Goal: Task Accomplishment & Management: Use online tool/utility

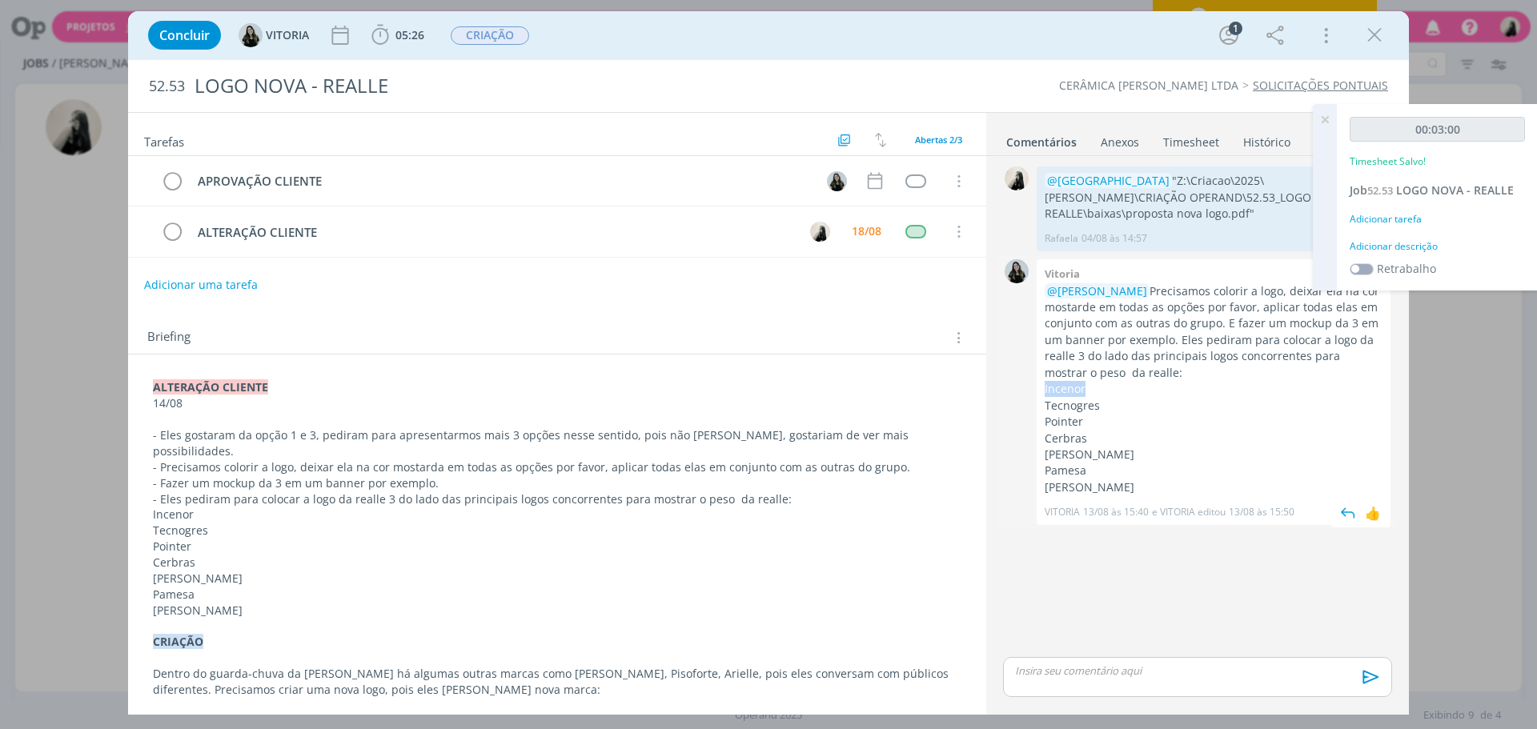
drag, startPoint x: 1091, startPoint y: 395, endPoint x: 1043, endPoint y: 388, distance: 48.5
click at [1043, 388] on div "Vitoria @[PERSON_NAME] Precisamos colorir a logo, deixar ela na cor mostarde em…" at bounding box center [1214, 391] width 354 height 265
click at [1053, 408] on p "Tecnogres" at bounding box center [1214, 406] width 338 height 16
copy p "Tecnogres"
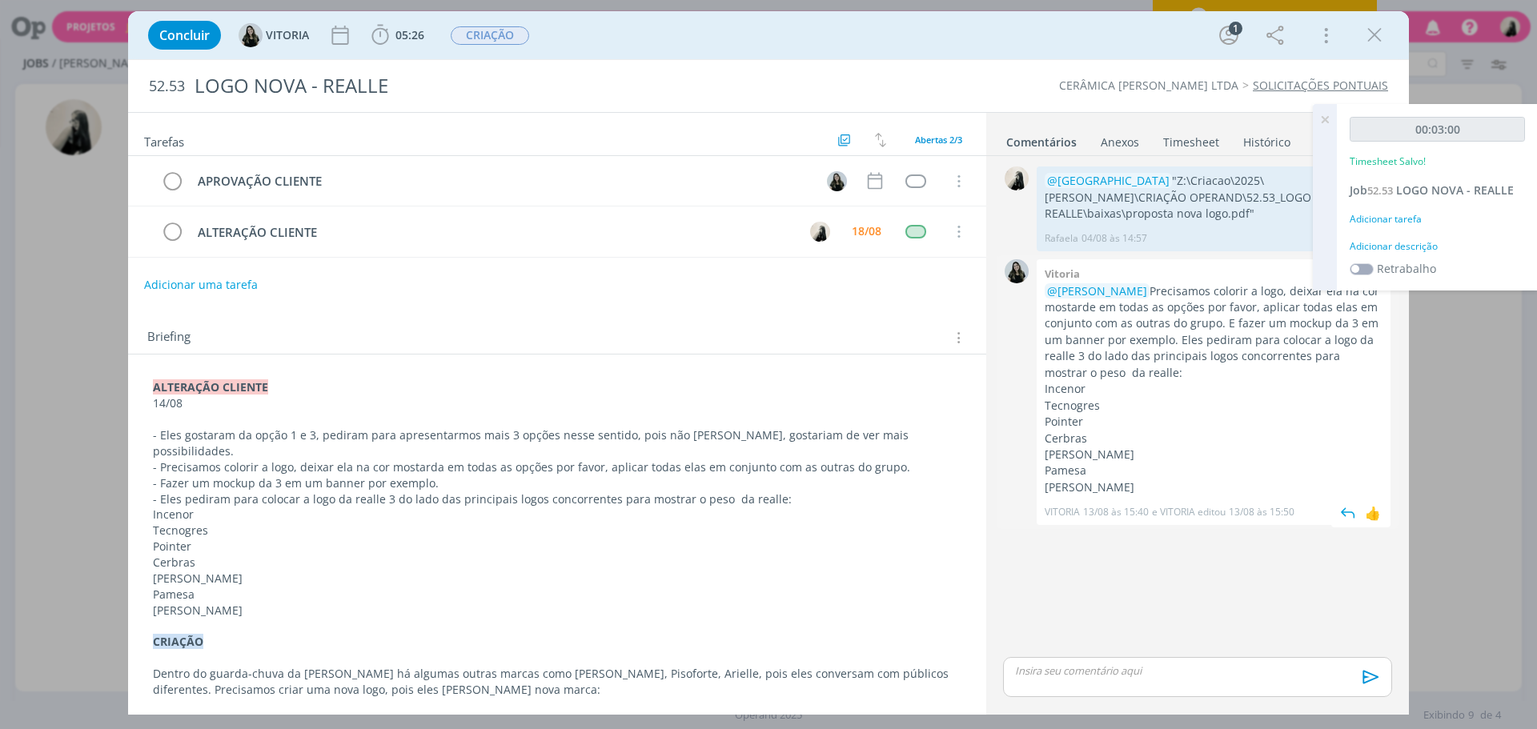
click at [1063, 416] on p "Pointer" at bounding box center [1214, 422] width 338 height 16
copy p "Pointer"
click at [1058, 439] on p "Cerbras" at bounding box center [1214, 439] width 338 height 16
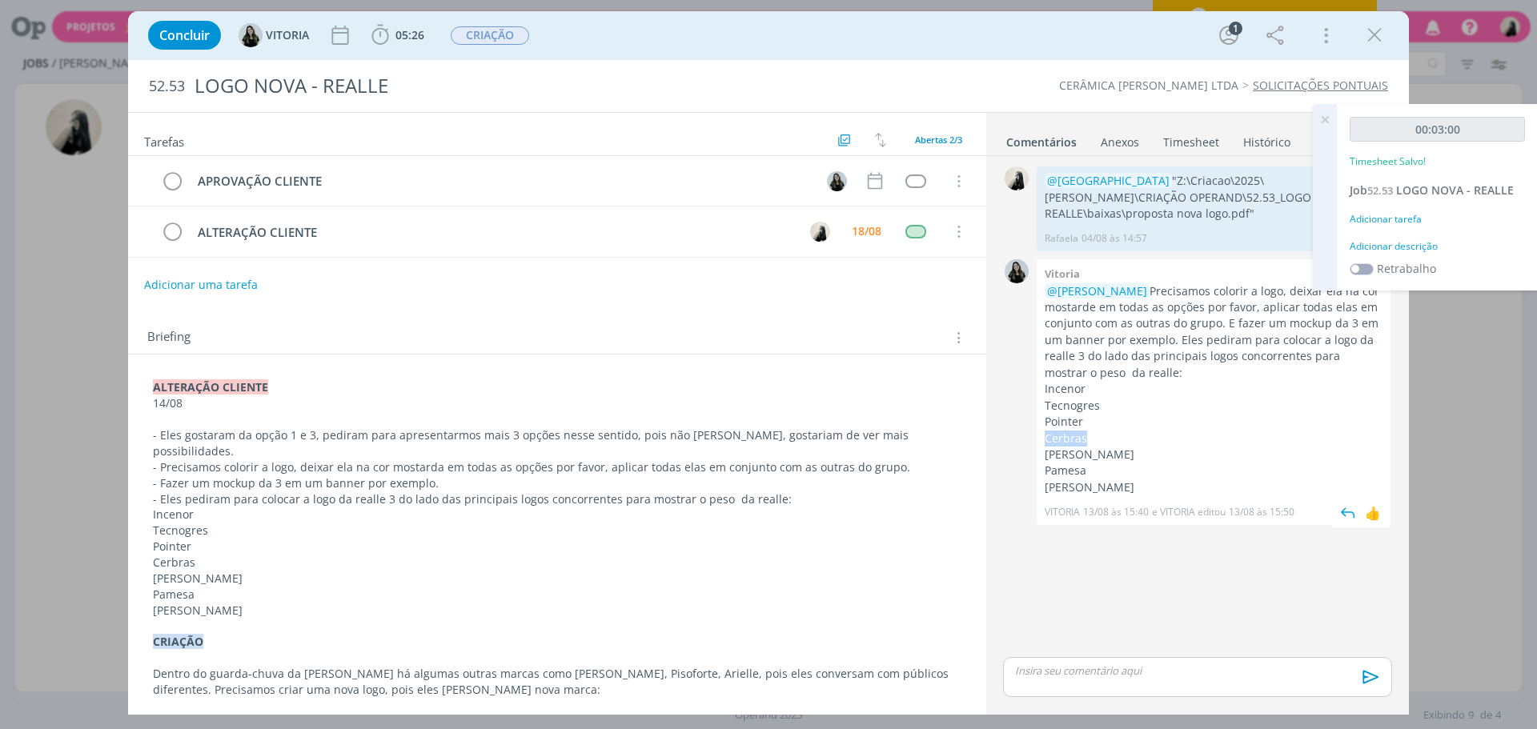
copy p "Cerbras"
click at [1053, 451] on p "[PERSON_NAME]" at bounding box center [1214, 455] width 338 height 16
copy p "[PERSON_NAME]"
click at [1071, 470] on p "Pamesa" at bounding box center [1214, 471] width 338 height 16
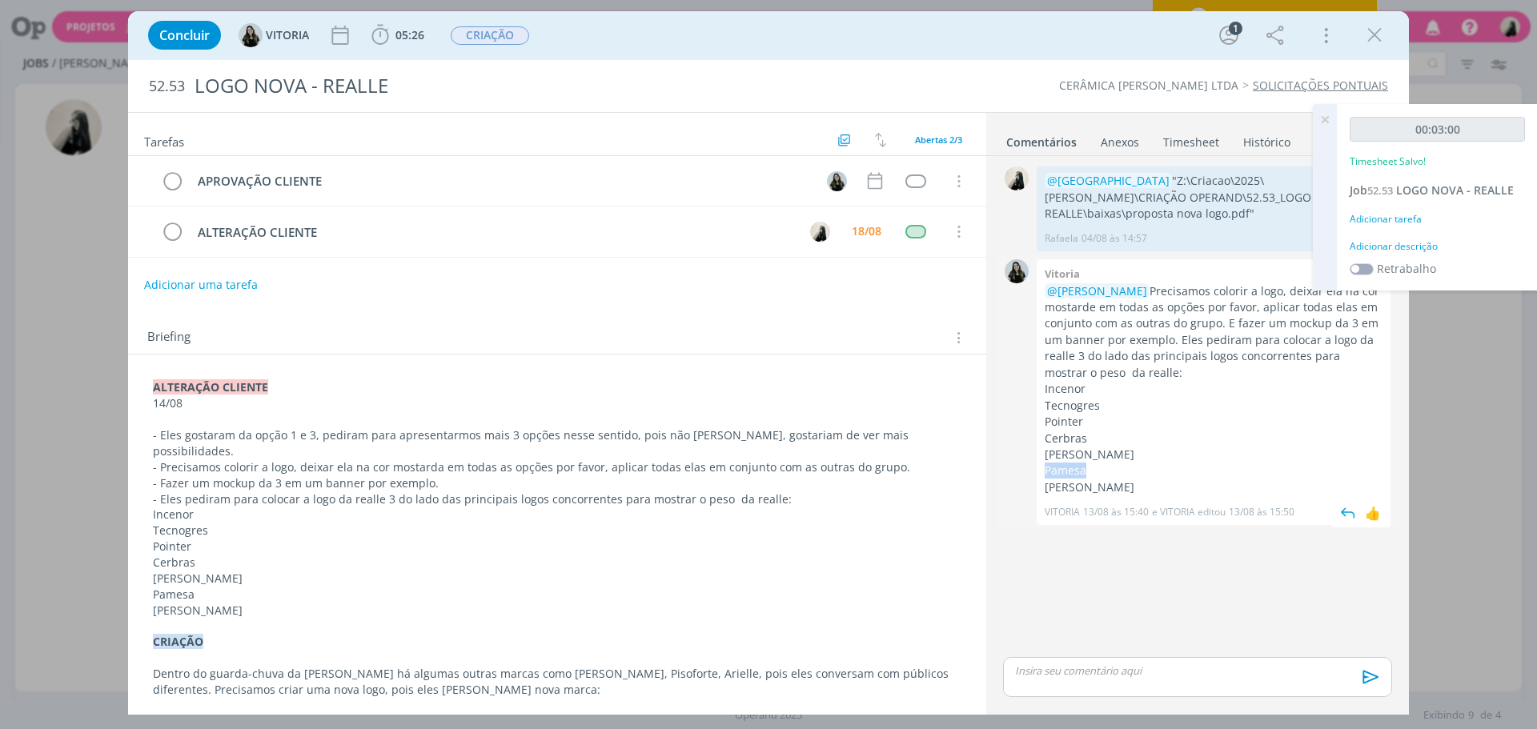
click at [1071, 470] on p "Pamesa" at bounding box center [1214, 471] width 338 height 16
copy p "Pamesa"
click at [1061, 491] on p "[PERSON_NAME]" at bounding box center [1214, 487] width 338 height 16
copy p "[PERSON_NAME]"
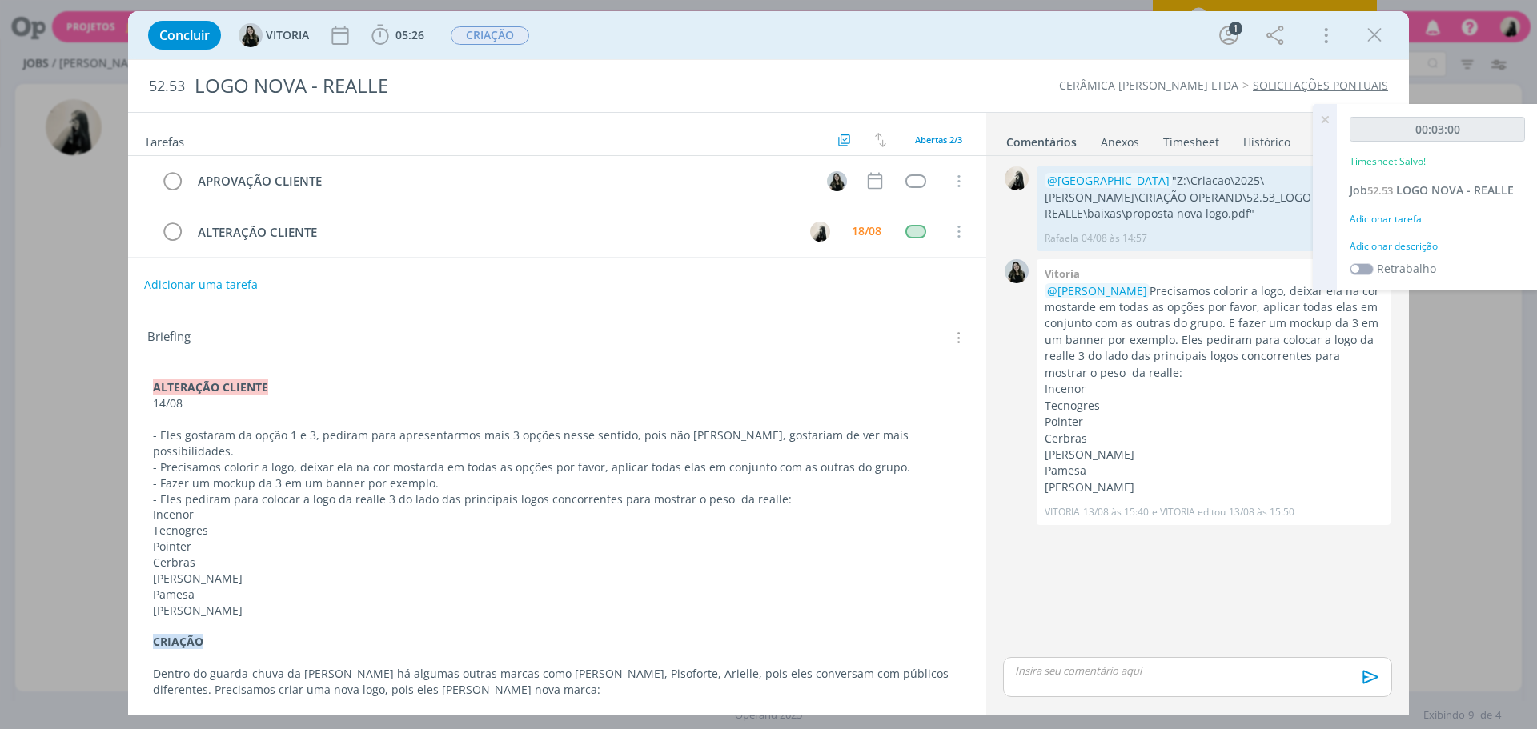
click at [1124, 678] on p "dialog" at bounding box center [1197, 671] width 363 height 14
click at [1370, 684] on icon "dialog" at bounding box center [1369, 683] width 24 height 24
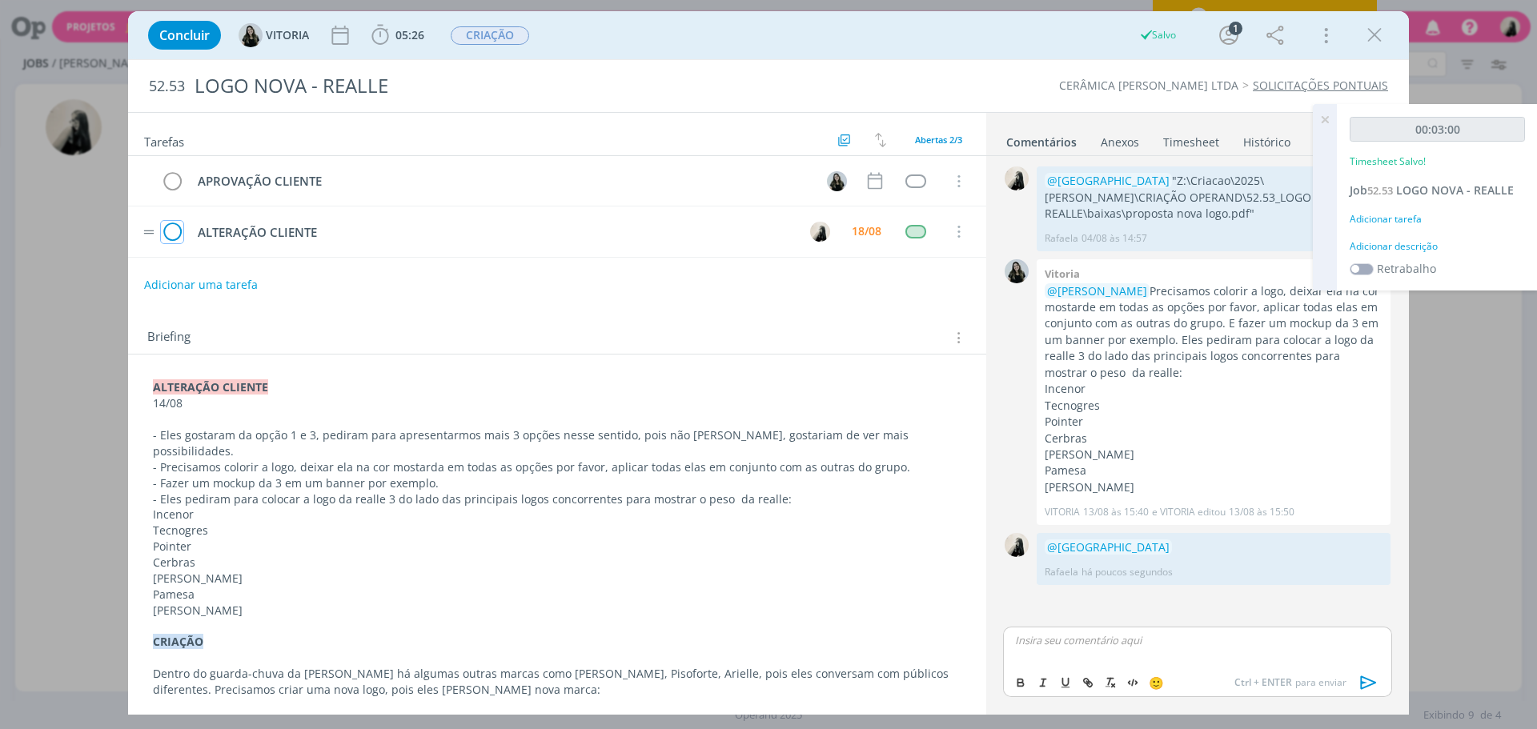
click at [181, 231] on icon "dialog" at bounding box center [172, 232] width 22 height 24
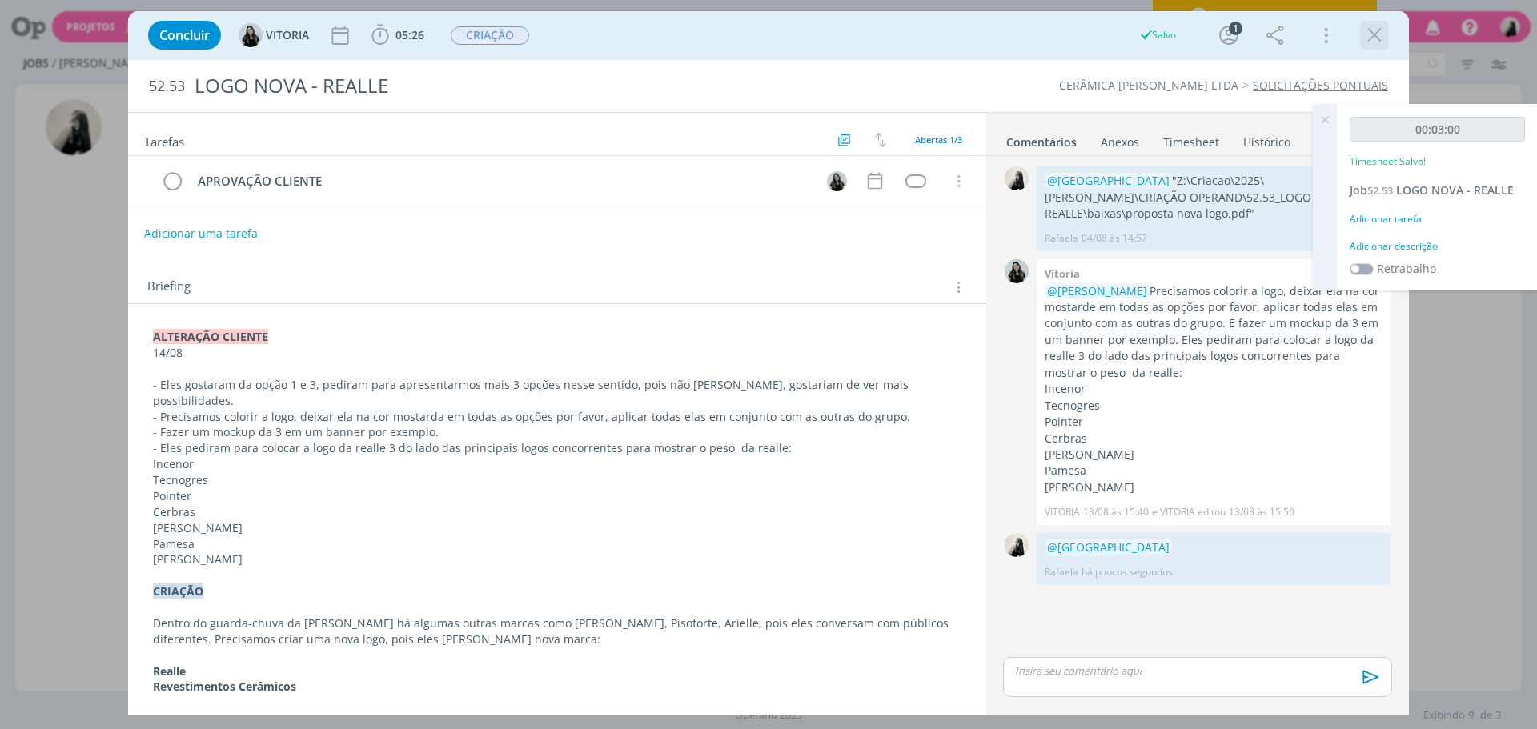
click at [1376, 37] on icon "dialog" at bounding box center [1374, 35] width 24 height 24
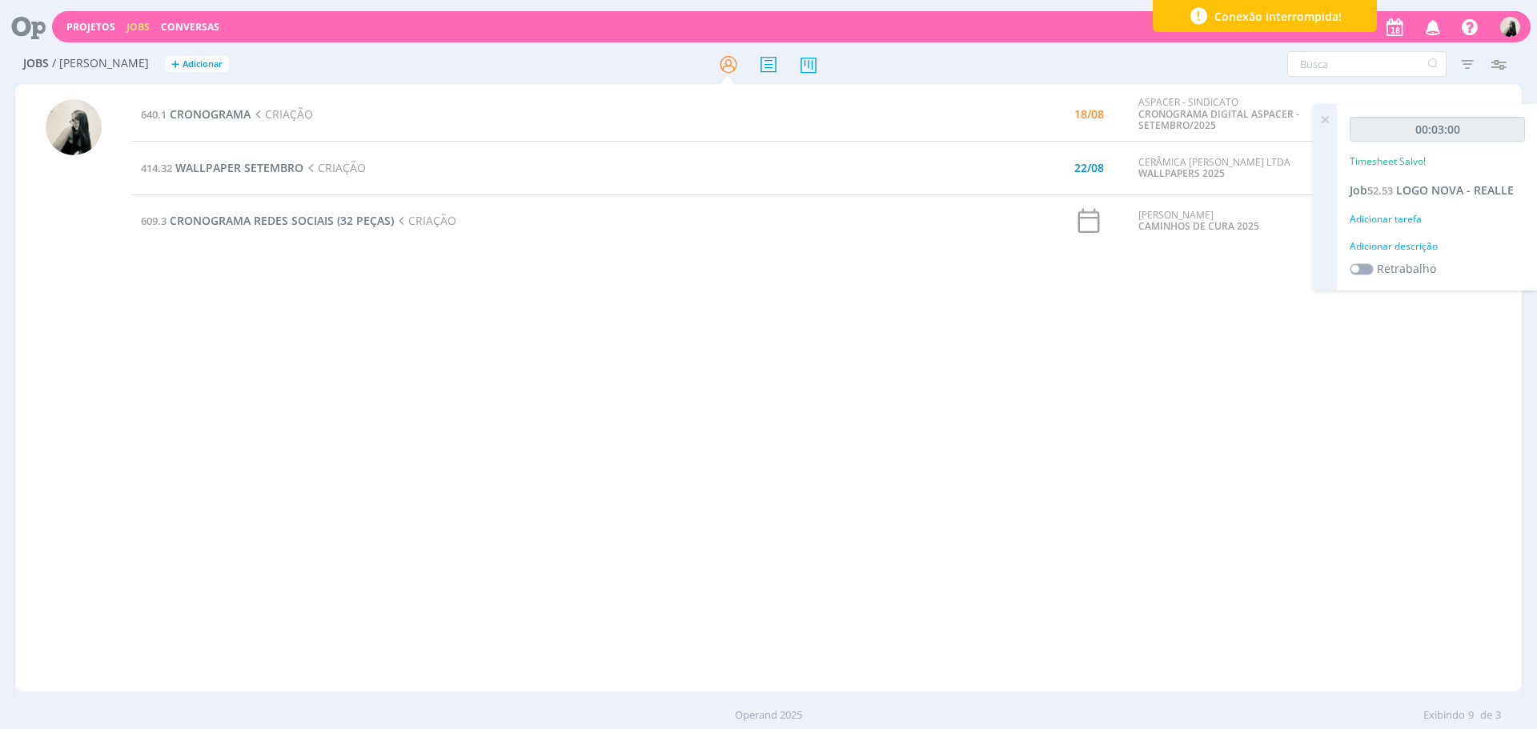
click at [238, 123] on td "640.1 CRONOGRAMA CRIAÇÃO" at bounding box center [541, 114] width 821 height 54
click at [231, 117] on span "CRONOGRAMA" at bounding box center [210, 113] width 81 height 15
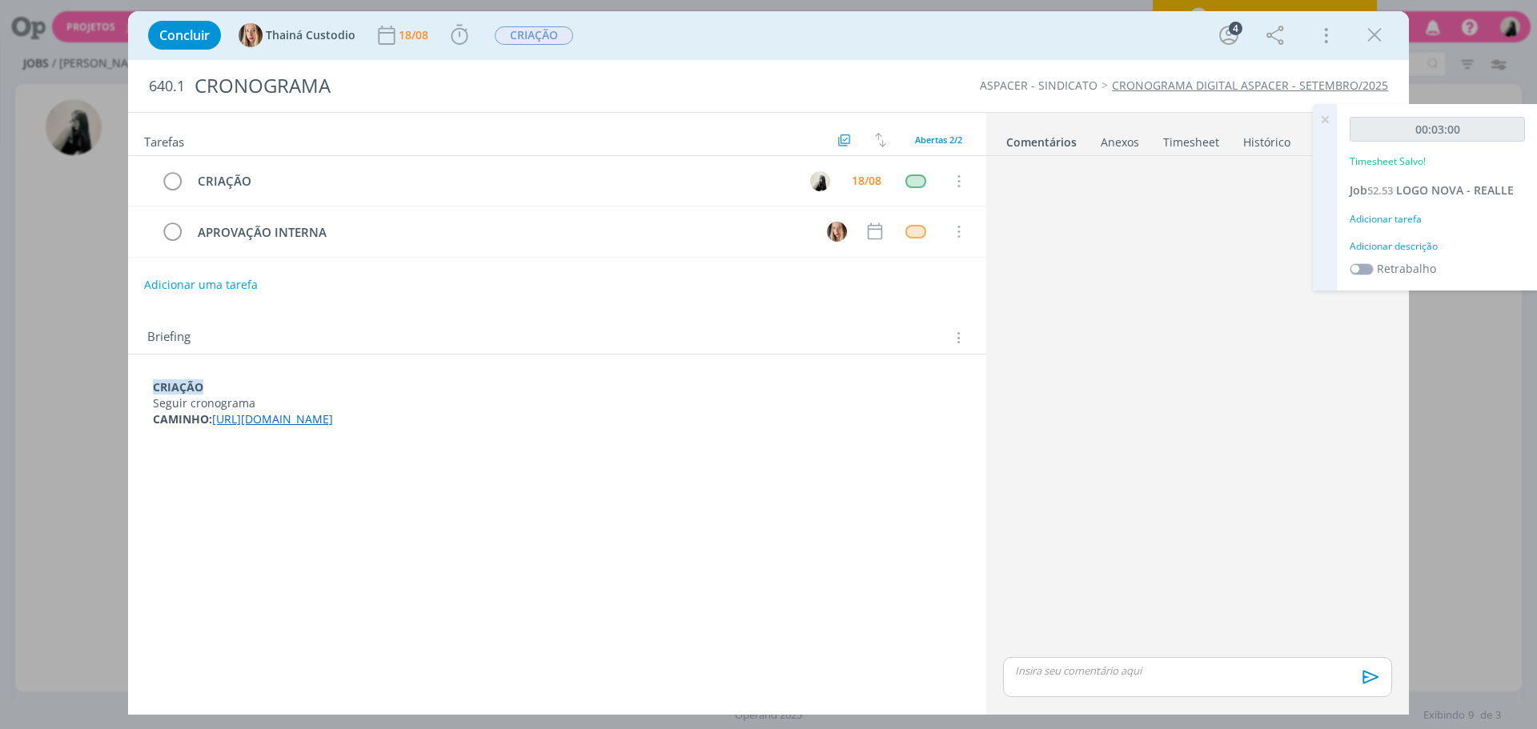
click at [463, 50] on div "Concluir [PERSON_NAME] 18/08 Iniciar Apontar Data * [DATE] Horas * 00:00 Tarefa…" at bounding box center [768, 35] width 1257 height 38
click at [468, 32] on icon "dialog" at bounding box center [459, 35] width 24 height 24
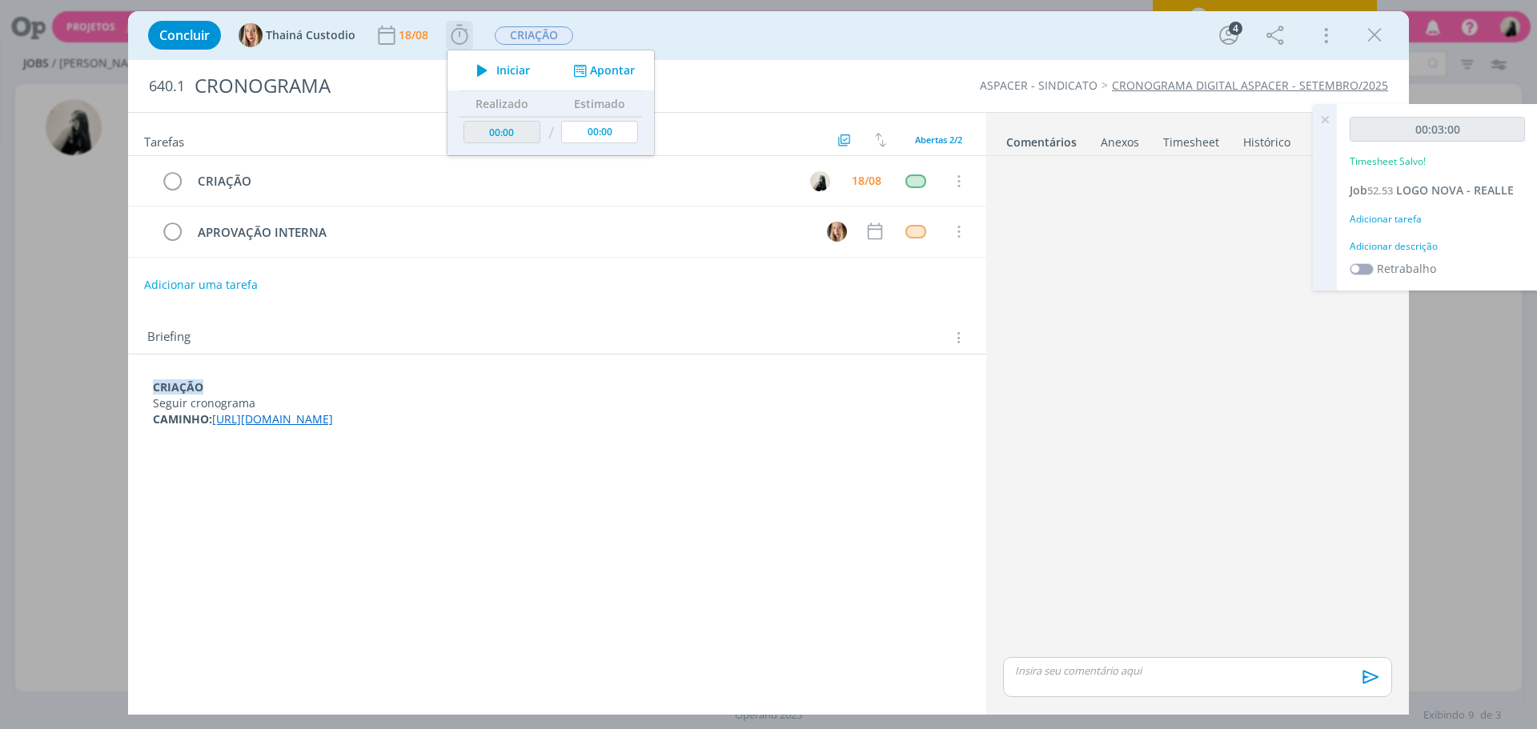
click at [496, 65] on span "Iniciar" at bounding box center [513, 70] width 34 height 11
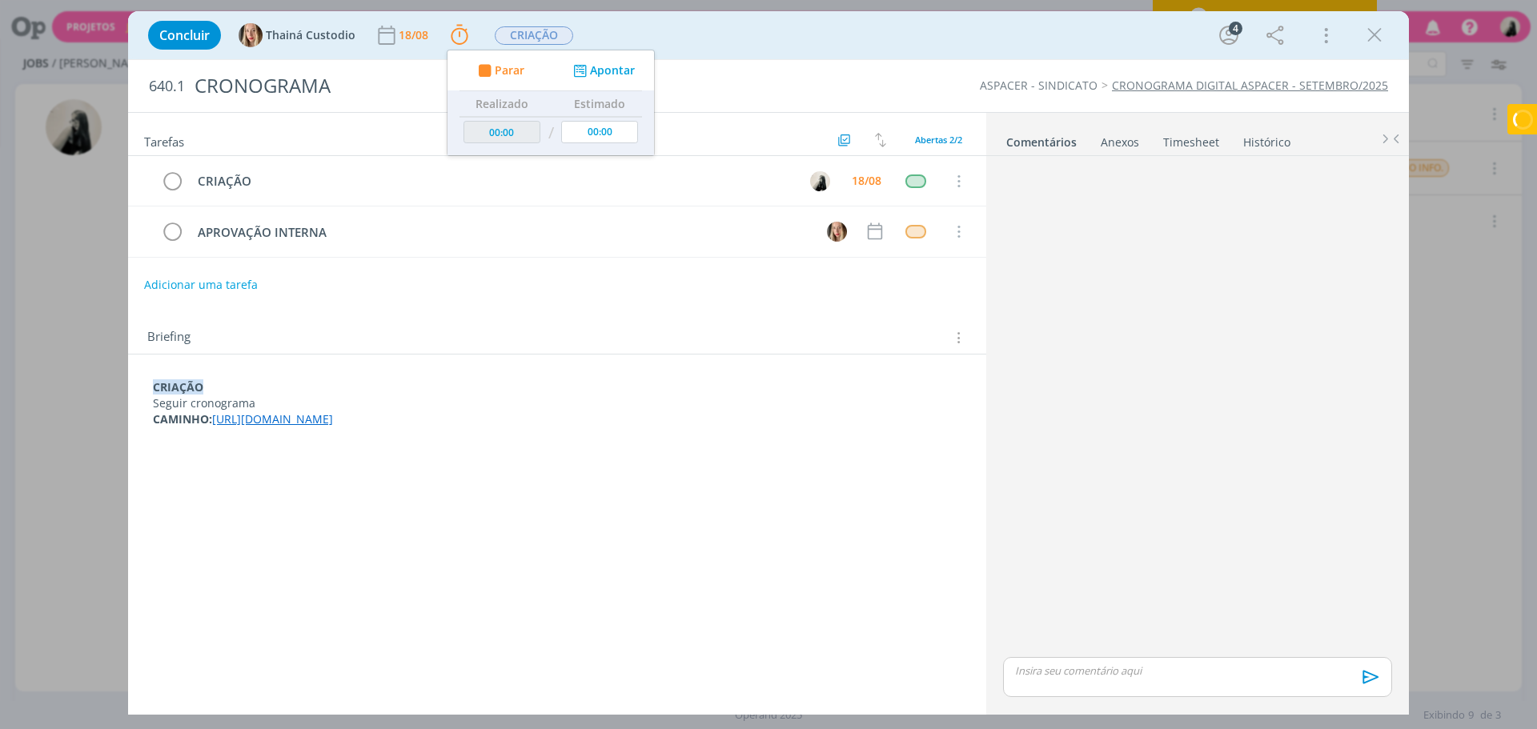
click at [333, 419] on link "[URL][DOMAIN_NAME]" at bounding box center [272, 418] width 121 height 15
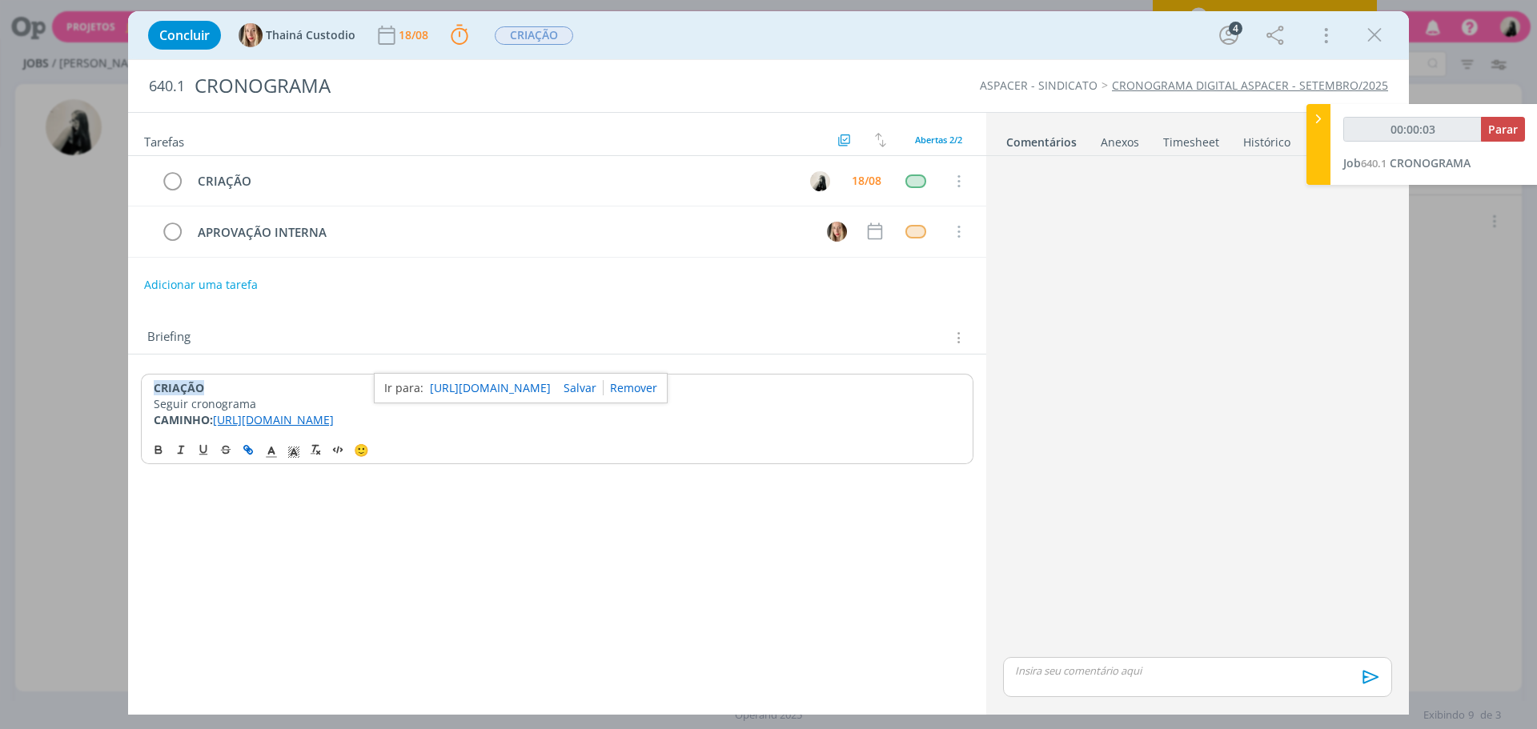
click at [551, 399] on link "[URL][DOMAIN_NAME]" at bounding box center [490, 388] width 121 height 21
click at [516, 385] on link "[URL][DOMAIN_NAME]" at bounding box center [490, 388] width 121 height 21
type input "00:32:19"
